Goal: Information Seeking & Learning: Learn about a topic

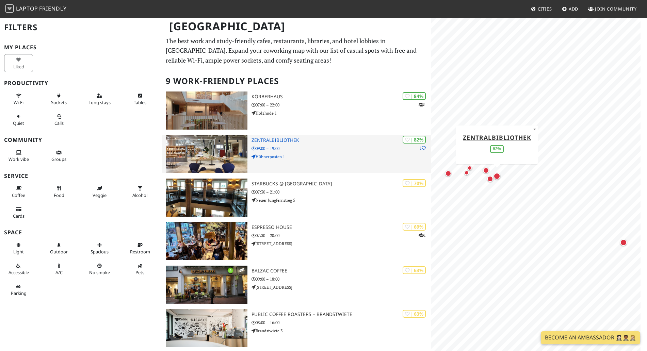
click at [275, 141] on h3 "Zentralbibliothek" at bounding box center [341, 140] width 180 height 6
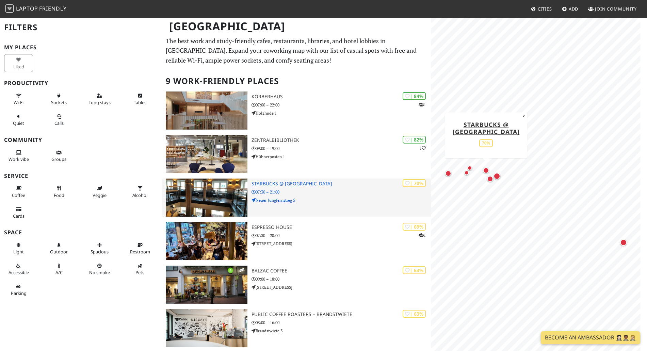
click at [309, 186] on h3 "Starbucks @ [GEOGRAPHIC_DATA]" at bounding box center [341, 184] width 180 height 6
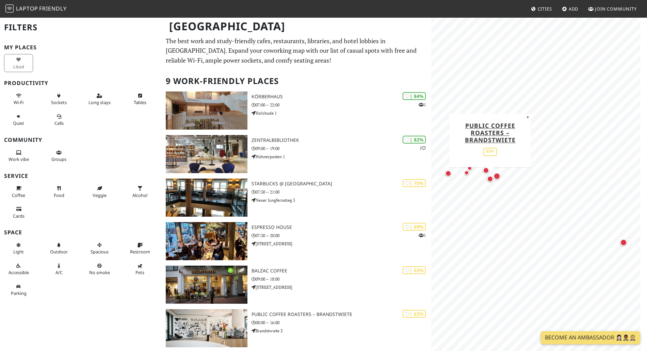
click at [488, 179] on div "Map marker" at bounding box center [490, 179] width 6 height 6
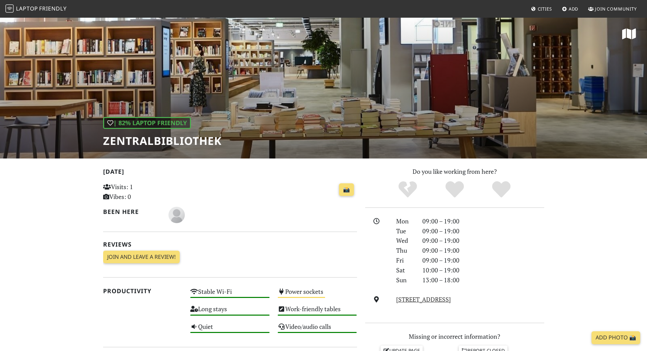
click at [448, 108] on div "| 82% Laptop Friendly Zentralbibliothek" at bounding box center [323, 88] width 647 height 142
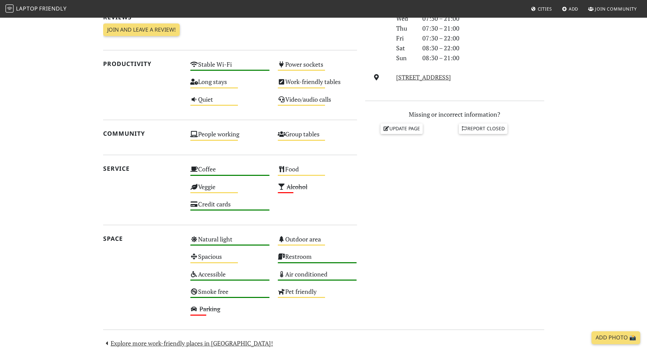
scroll to position [231, 0]
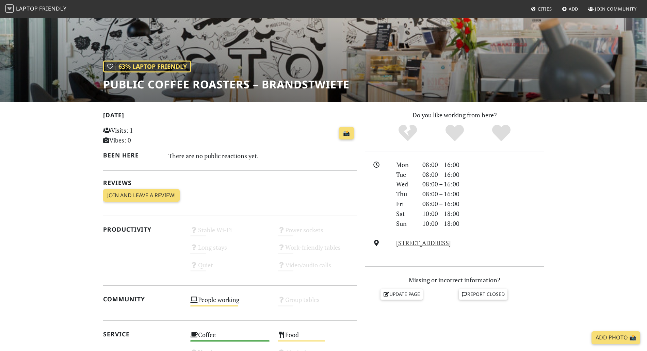
scroll to position [57, 0]
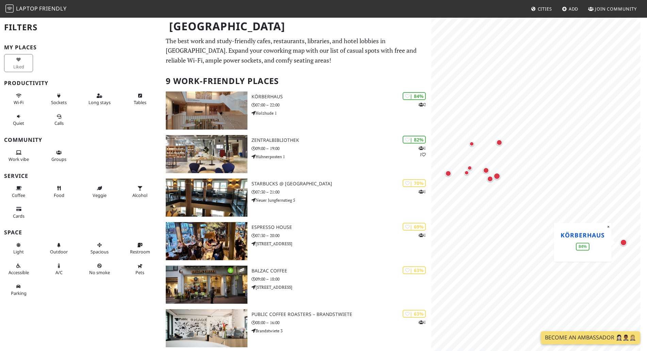
click at [573, 235] on link "KörberHaus" at bounding box center [582, 235] width 44 height 8
click at [486, 166] on div "Map marker" at bounding box center [486, 170] width 9 height 9
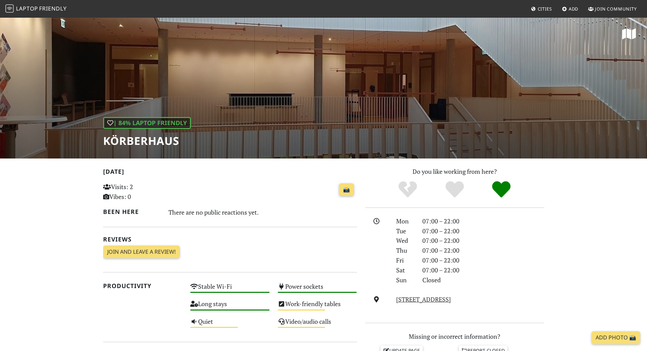
click at [633, 33] on icon at bounding box center [629, 34] width 14 height 12
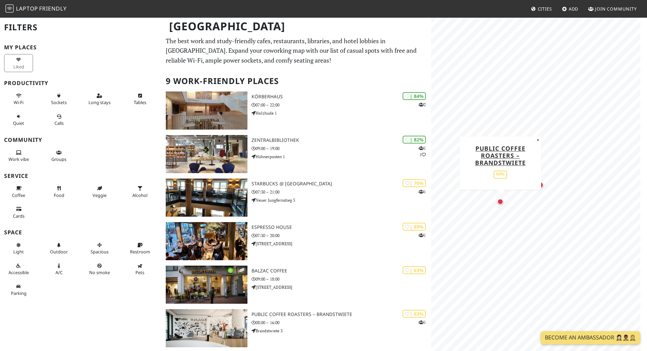
click at [498, 202] on div "Map marker" at bounding box center [500, 202] width 6 height 6
click at [496, 176] on div "Map marker" at bounding box center [496, 176] width 7 height 7
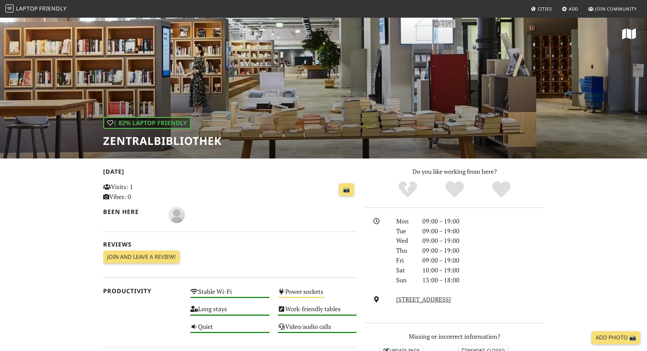
click at [184, 142] on h1 "Zentralbibliothek" at bounding box center [162, 140] width 118 height 13
copy h1 "Zentralbibliothek"
